Goal: Transaction & Acquisition: Purchase product/service

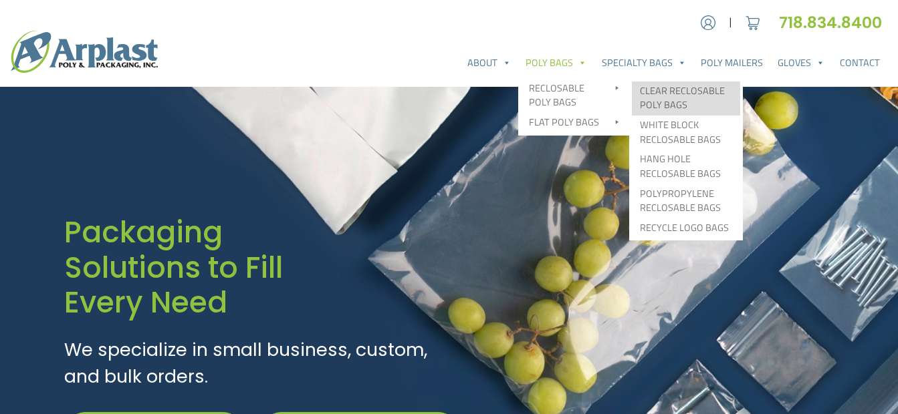
click at [673, 89] on link "Clear Reclosable Poly Bags" at bounding box center [686, 99] width 108 height 34
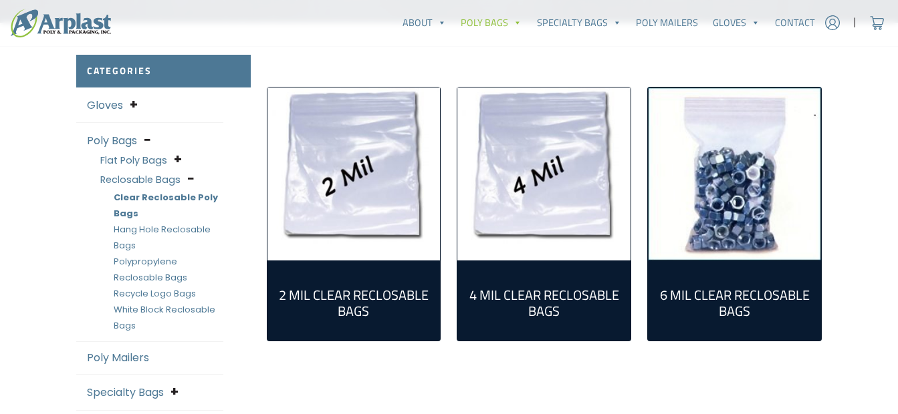
scroll to position [336, 0]
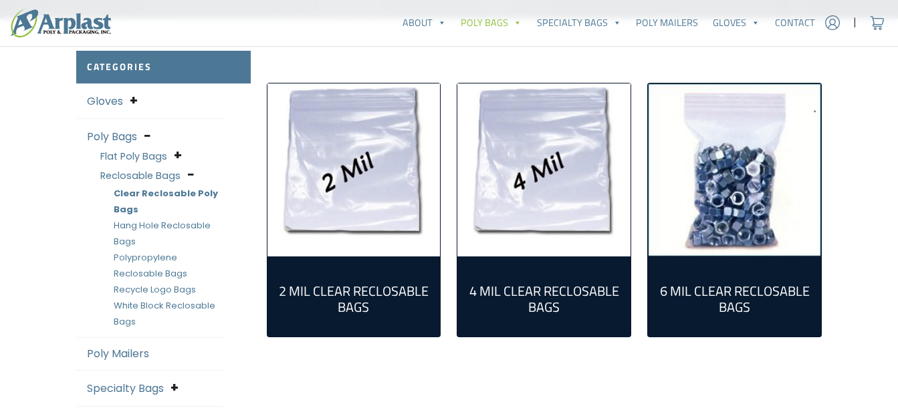
click at [328, 201] on img "Visit product category 2 Mil Clear Reclosable Bags" at bounding box center [353, 170] width 173 height 173
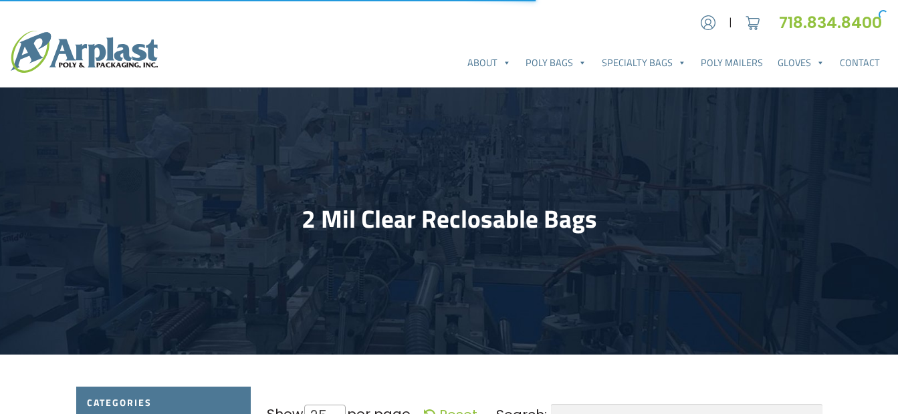
select select "25"
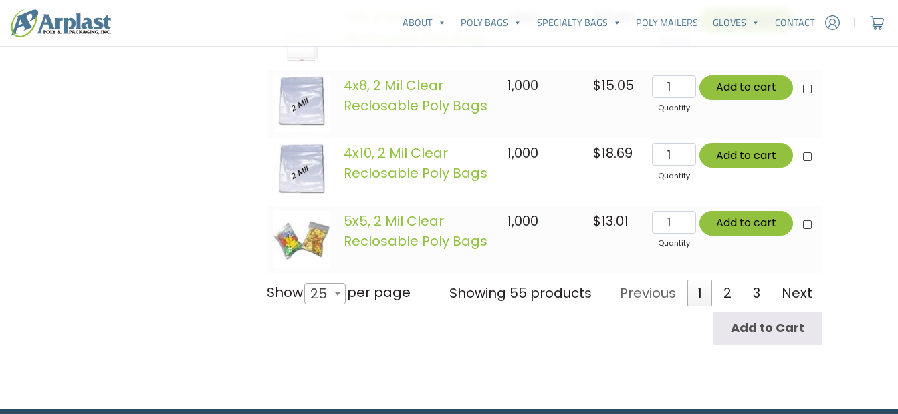
scroll to position [2120, 0]
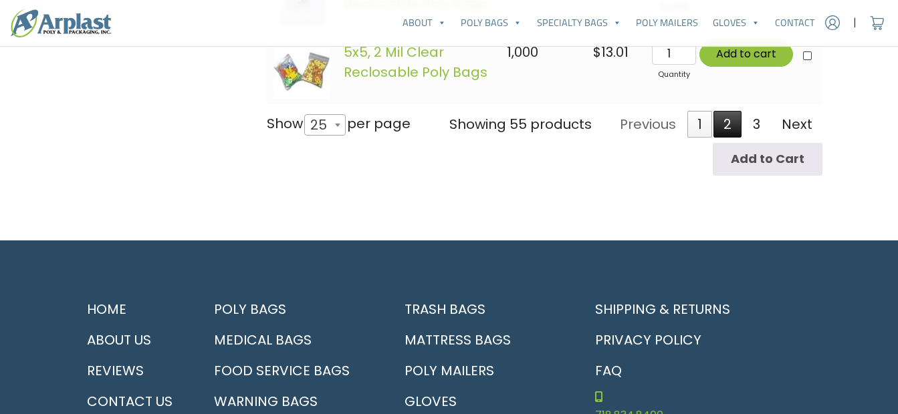
click at [723, 133] on link "2" at bounding box center [727, 124] width 28 height 27
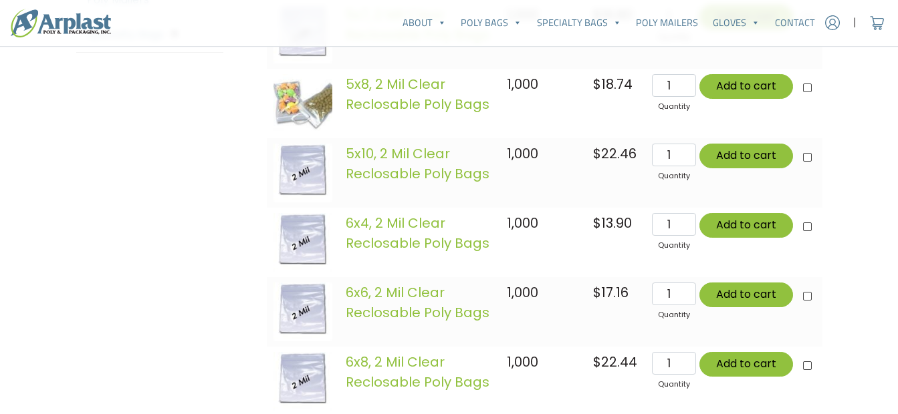
scroll to position [503, 0]
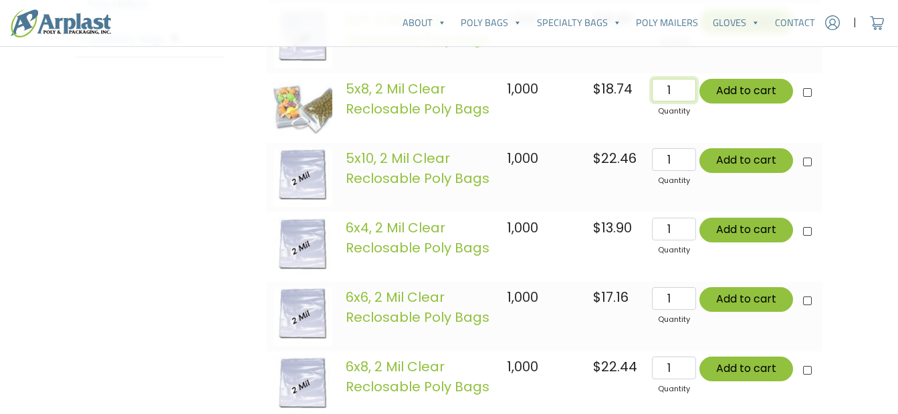
click at [686, 92] on input "1" at bounding box center [673, 90] width 43 height 23
click at [625, 138] on td "$ 18.74" at bounding box center [615, 109] width 59 height 70
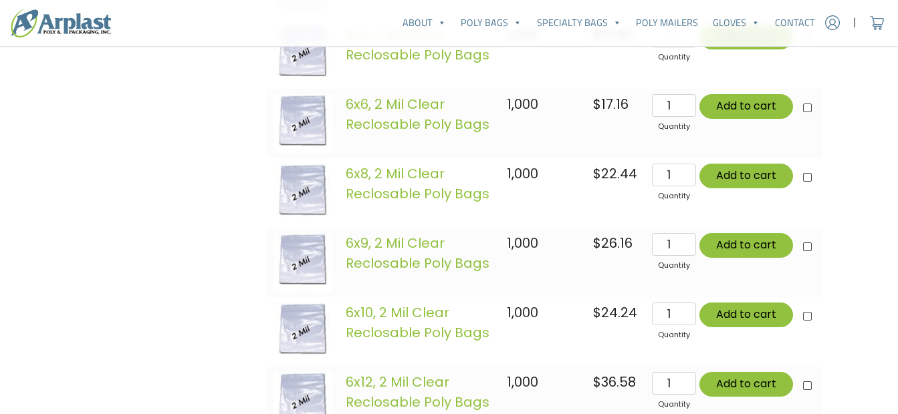
scroll to position [691, 0]
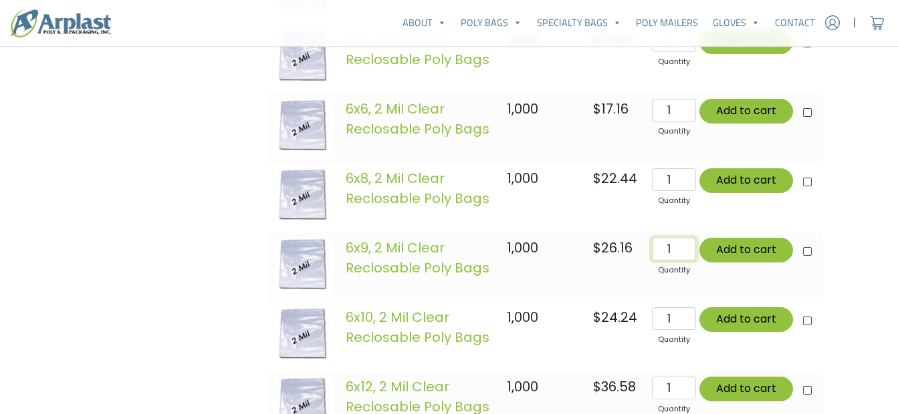
click at [675, 252] on input "1" at bounding box center [673, 249] width 43 height 23
type input "50"
type input "Add 50 items for $1,308.00"
checkbox input"] "true"
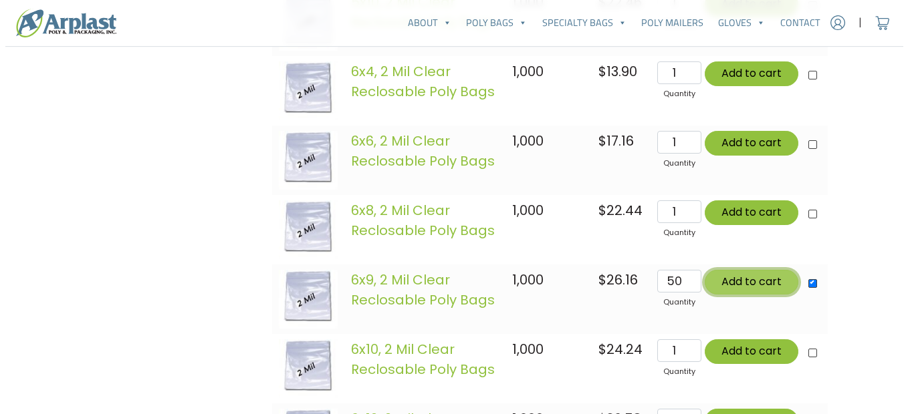
scroll to position [723, 0]
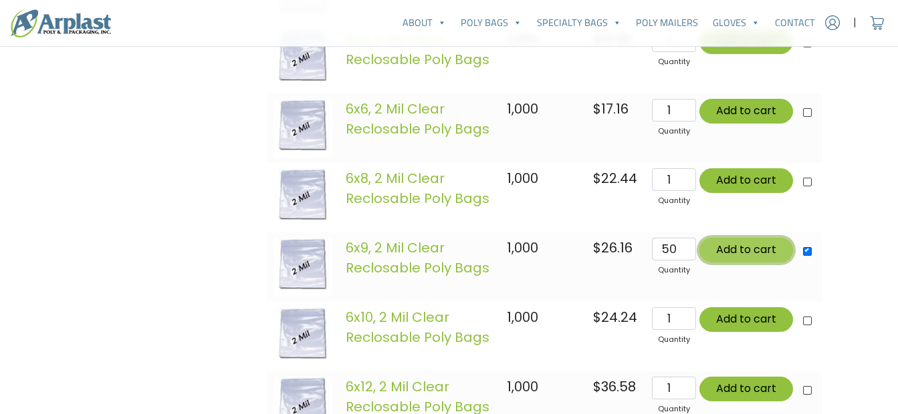
click at [721, 251] on button "Add to cart" at bounding box center [746, 250] width 94 height 25
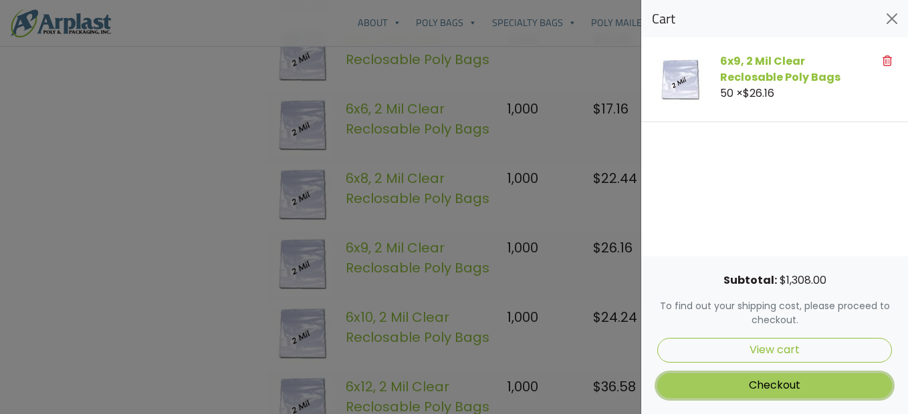
click at [765, 386] on link "Checkout" at bounding box center [774, 386] width 235 height 25
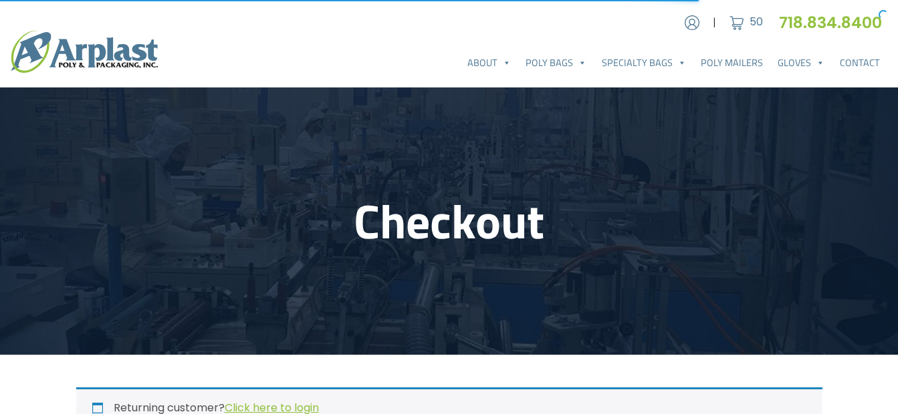
select select "NJ"
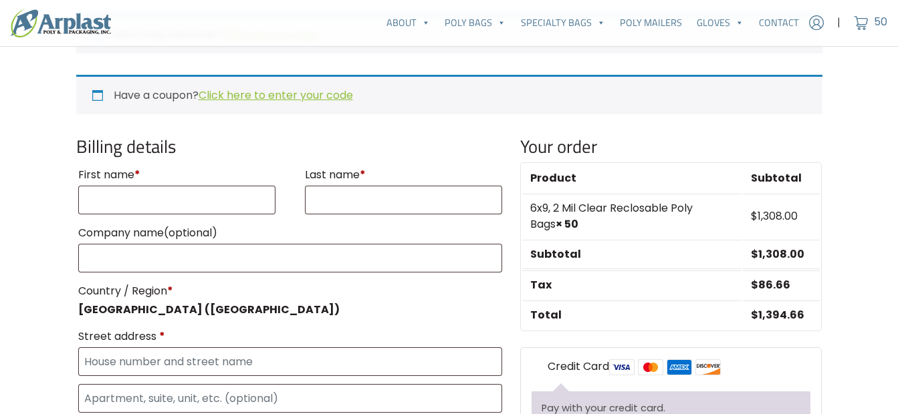
scroll to position [404, 0]
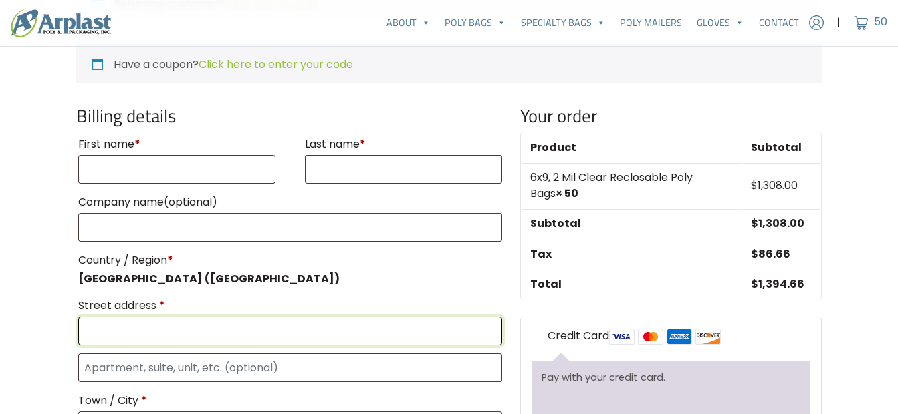
click at [125, 330] on input "Street address *" at bounding box center [290, 331] width 425 height 29
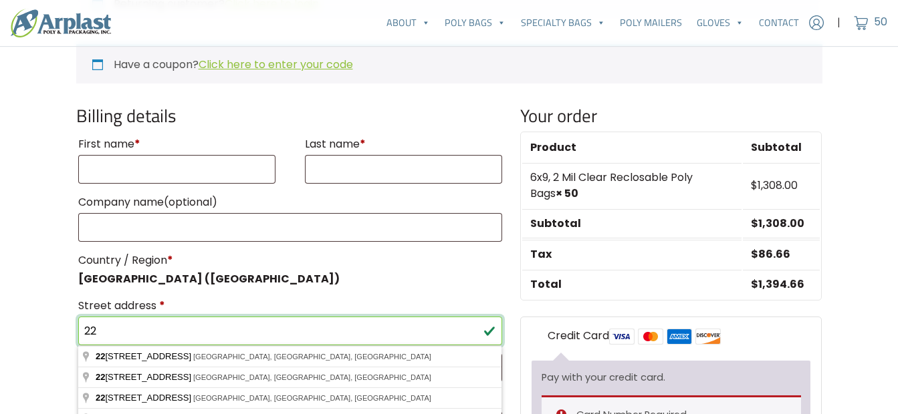
click at [211, 334] on input "22" at bounding box center [290, 331] width 425 height 29
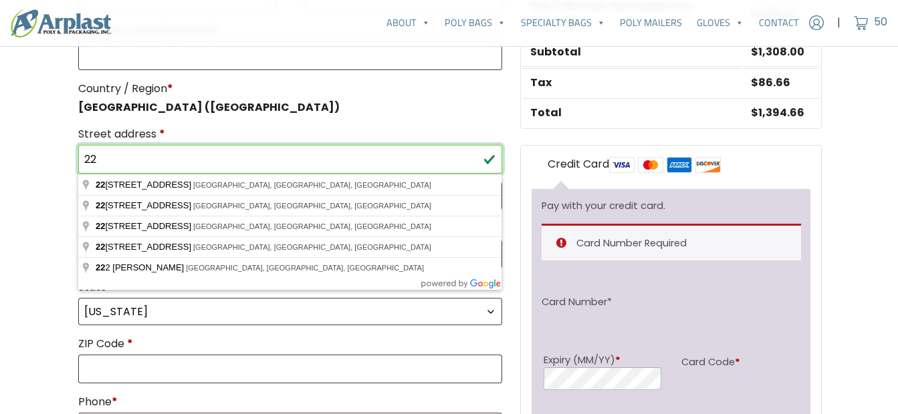
scroll to position [568, 0]
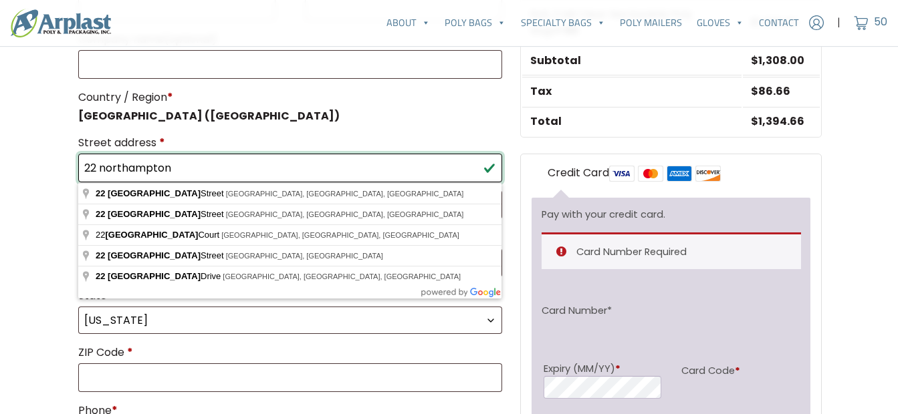
type input "22 Northampton St."
type input "john"
type input "mika"
type input "The Teacher's Desk"
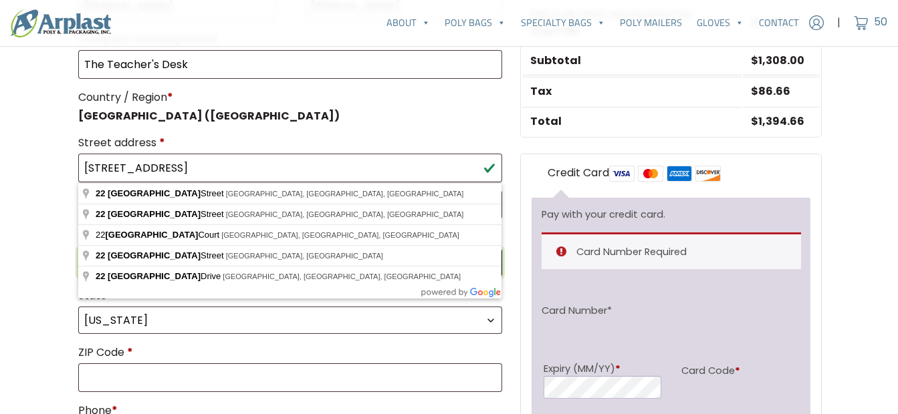
type input "Buffalo"
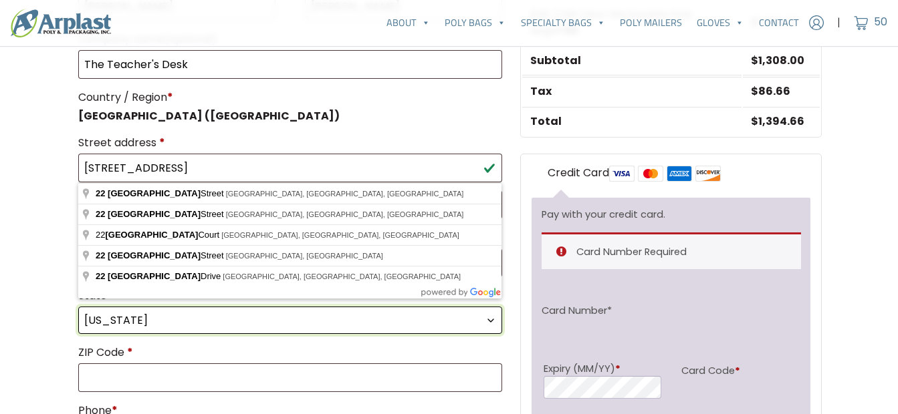
select select "NY"
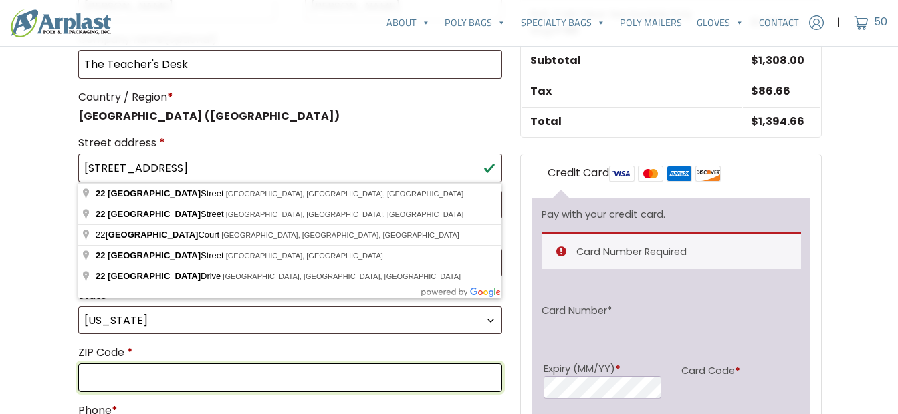
type input "14209"
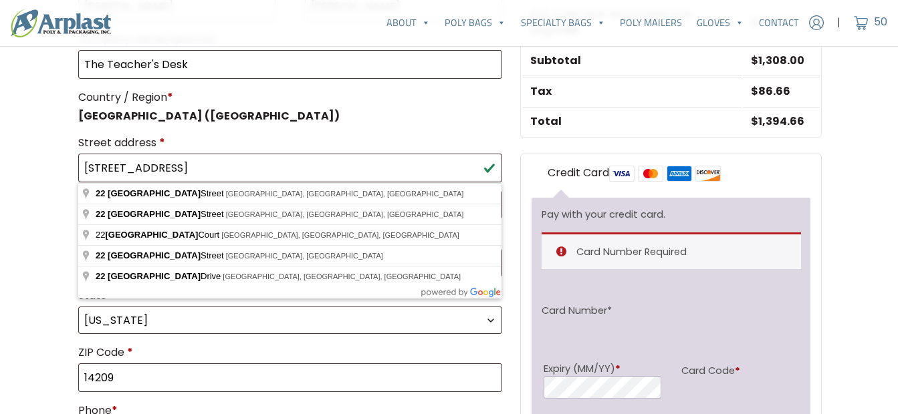
type input "17163483412"
type input "john@theteachersdesk.org"
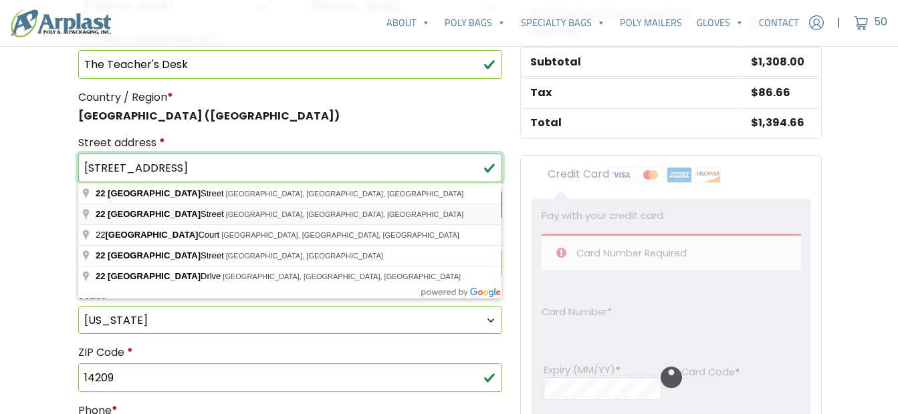
scroll to position [564, 0]
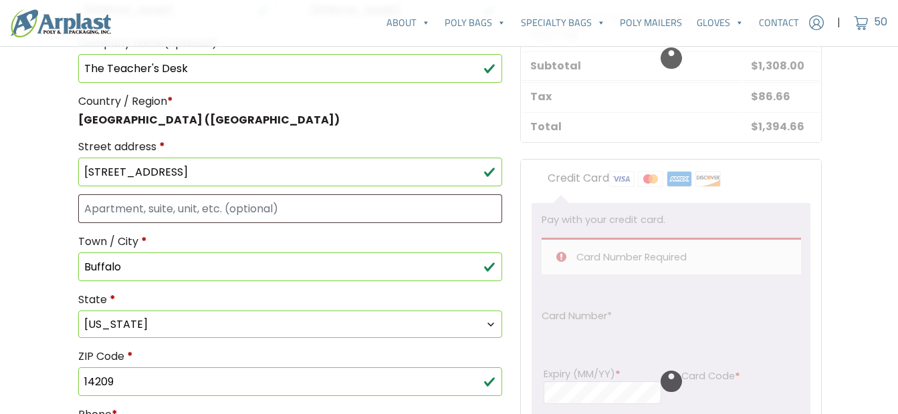
click at [357, 122] on p "Country / Region * United States (US)" at bounding box center [290, 109] width 429 height 41
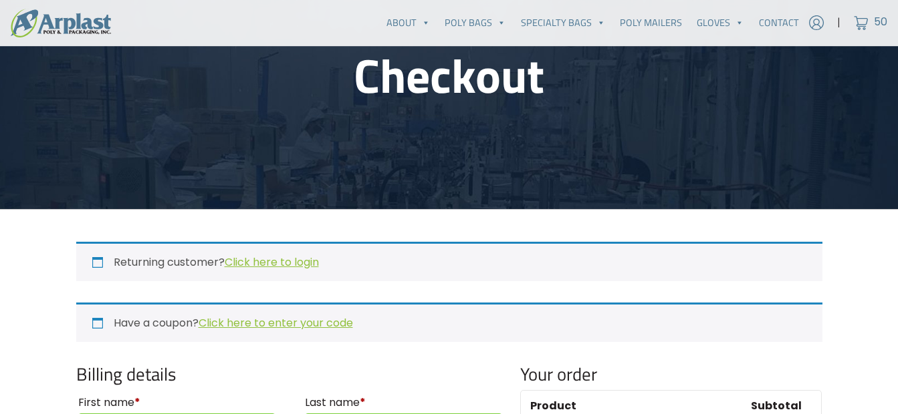
scroll to position [0, 0]
